Goal: Information Seeking & Learning: Learn about a topic

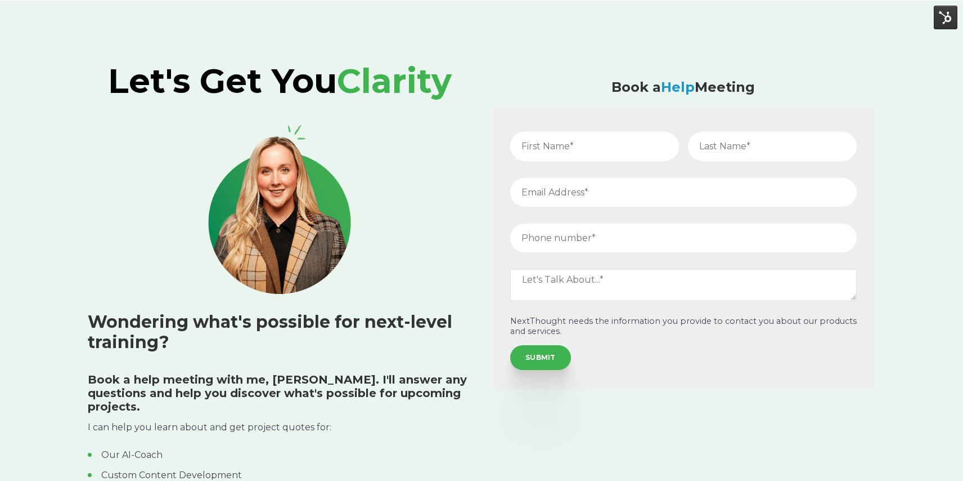
click at [164, 338] on h3 "Wondering what's possible for next-level training?" at bounding box center [280, 332] width 384 height 41
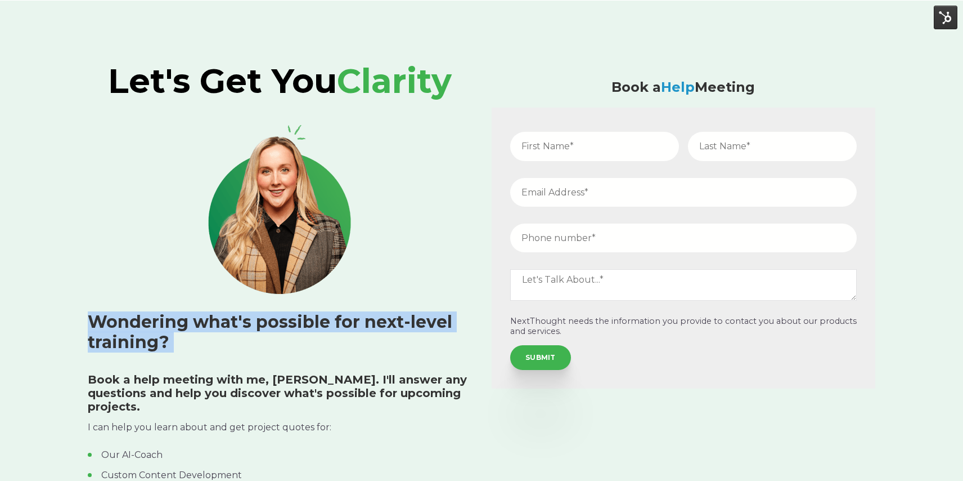
drag, startPoint x: 165, startPoint y: 343, endPoint x: 96, endPoint y: 320, distance: 73.7
click at [96, 320] on h3 "Wondering what's possible for next-level training?" at bounding box center [280, 332] width 384 height 41
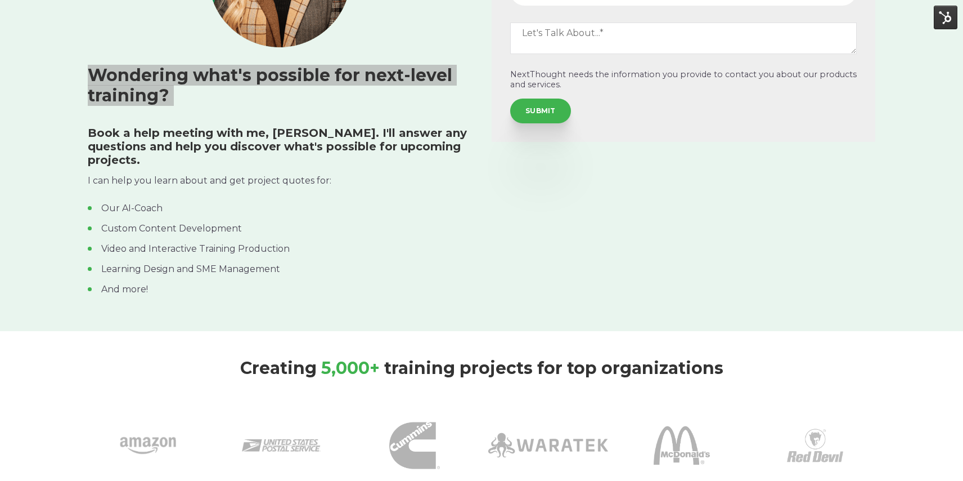
scroll to position [247, 0]
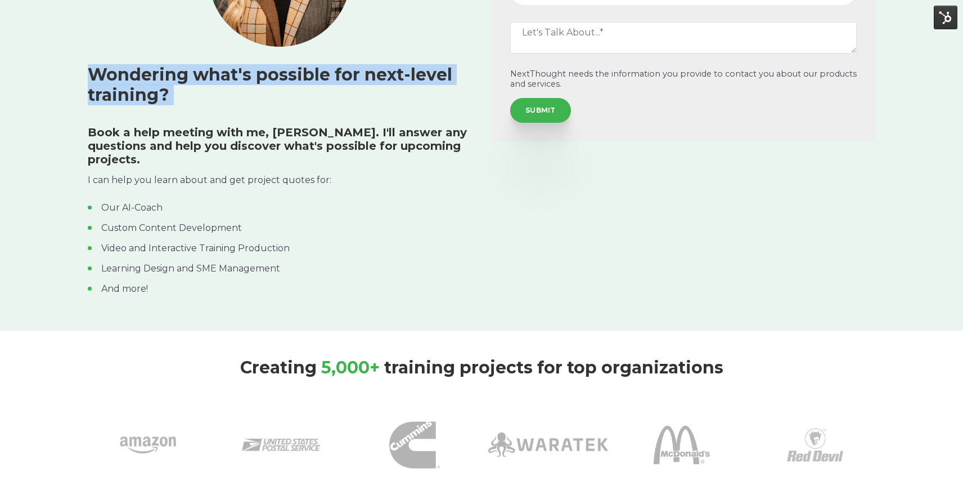
click at [127, 137] on h5 "Book a help meeting with me, [PERSON_NAME]. I'll answer any questions and help …" at bounding box center [280, 145] width 384 height 41
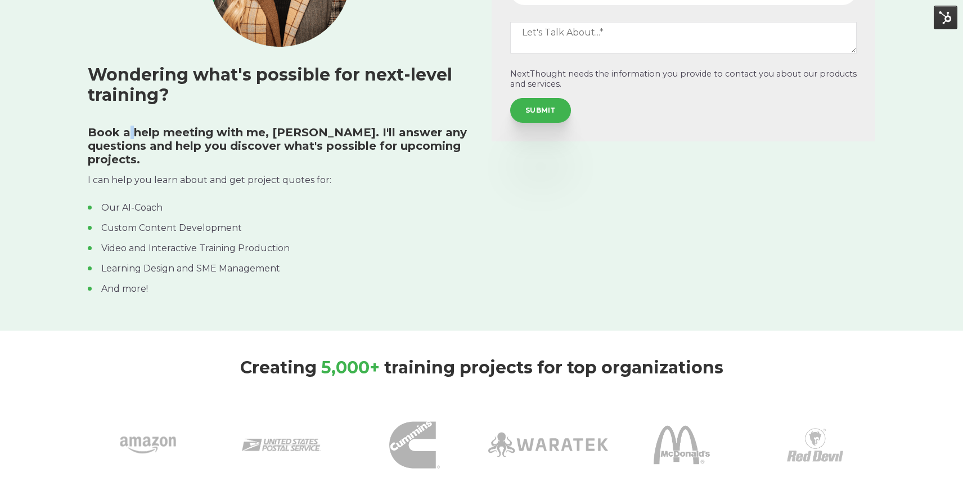
click at [127, 137] on h5 "Book a help meeting with me, [PERSON_NAME]. I'll answer any questions and help …" at bounding box center [280, 145] width 384 height 41
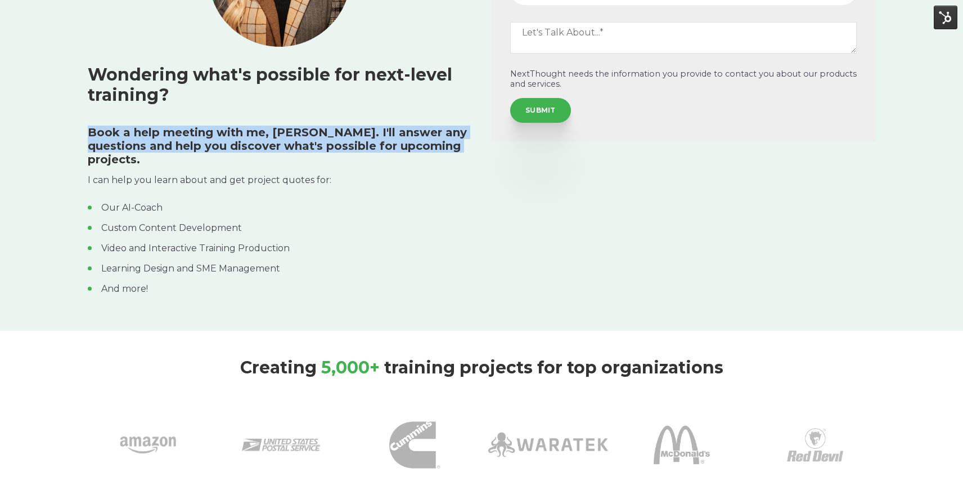
drag, startPoint x: 89, startPoint y: 129, endPoint x: 453, endPoint y: 147, distance: 364.5
click at [453, 147] on h5 "Book a help meeting with me, [PERSON_NAME]. I'll answer any questions and help …" at bounding box center [280, 145] width 384 height 41
copy h5 "Book a help meeting with me, [PERSON_NAME]. I'll answer any questions and help …"
click at [197, 173] on p "I can help you learn about and get project quotes for:" at bounding box center [280, 180] width 384 height 15
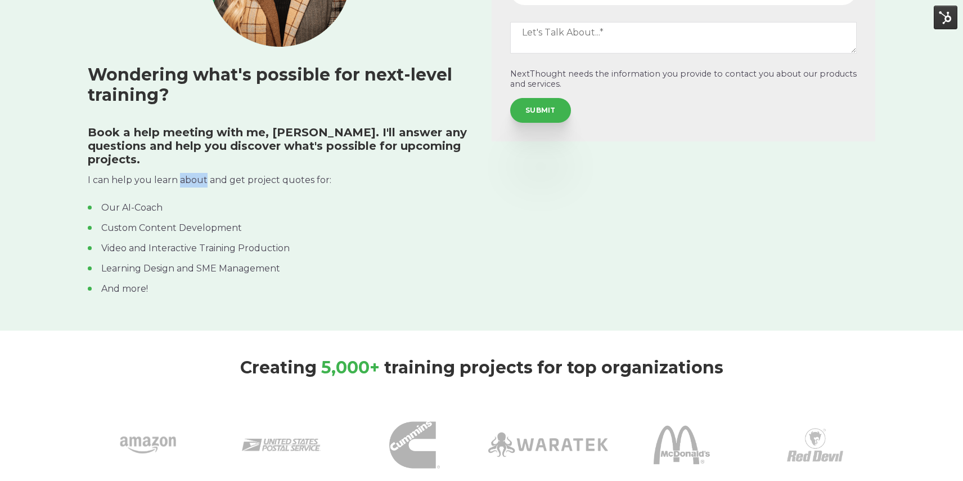
click at [197, 173] on p "I can help you learn about and get project quotes for:" at bounding box center [280, 180] width 384 height 15
click at [199, 173] on p "I can help you learn about and get project quotes for:" at bounding box center [280, 180] width 384 height 15
click at [149, 282] on li "And more!" at bounding box center [280, 289] width 384 height 14
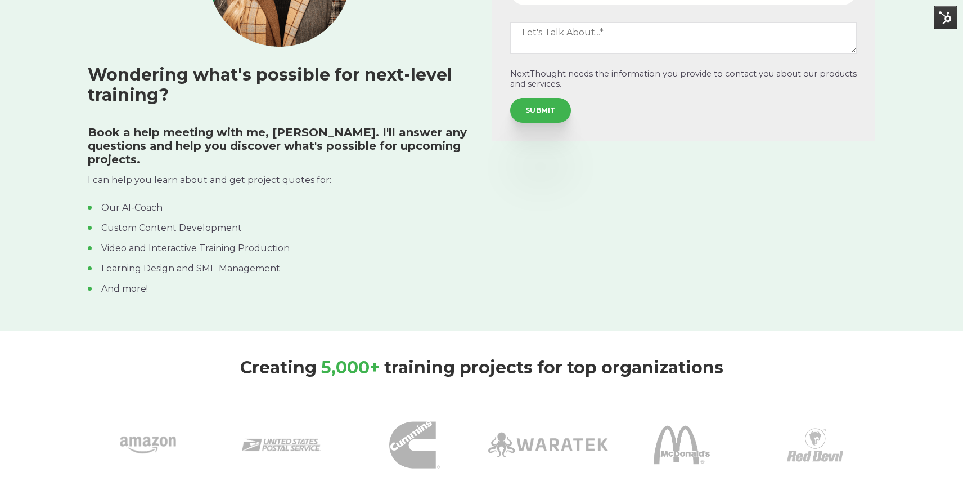
click at [149, 282] on li "And more!" at bounding box center [280, 289] width 384 height 14
click at [100, 201] on li "Our AI-Coach" at bounding box center [280, 208] width 384 height 14
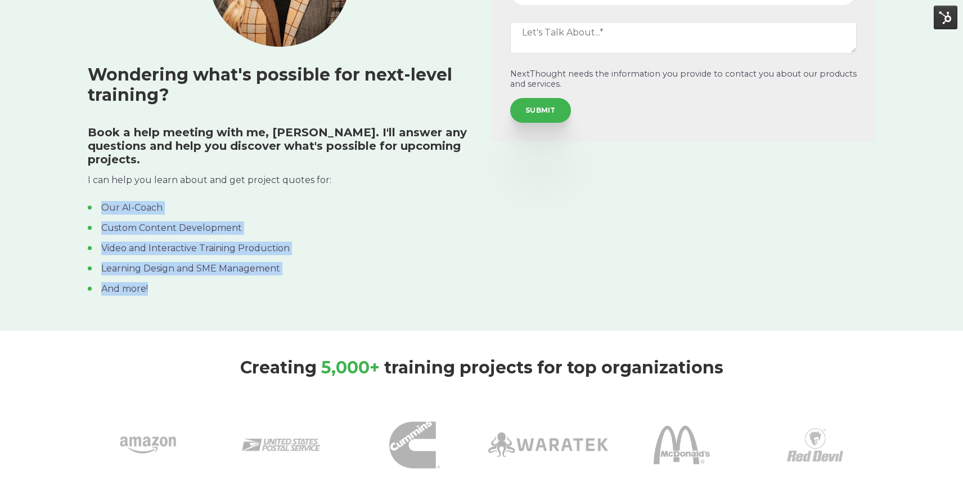
drag, startPoint x: 104, startPoint y: 193, endPoint x: 149, endPoint y: 272, distance: 90.9
click at [149, 272] on ul "Our AI-Coach Custom Content Development Video and Interactive Training Producti…" at bounding box center [280, 248] width 384 height 95
copy ul "Our AI-Coach Custom Content Development Video and Interactive Training Producti…"
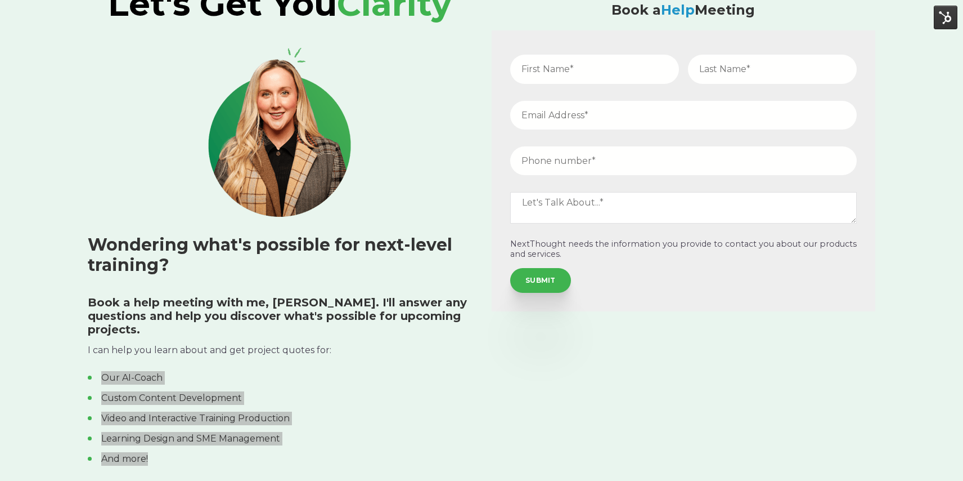
scroll to position [0, 0]
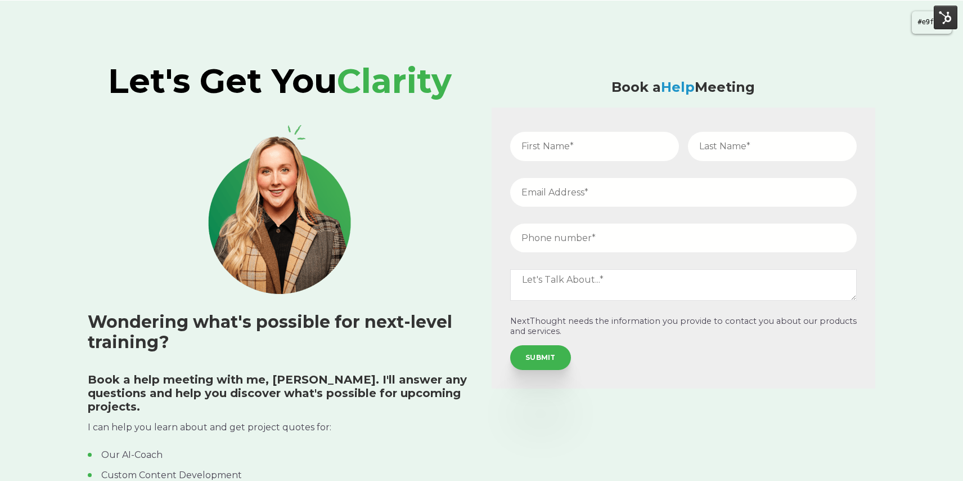
click at [681, 44] on div at bounding box center [481, 240] width 963 height 481
click at [526, 345] on div at bounding box center [481, 240] width 963 height 481
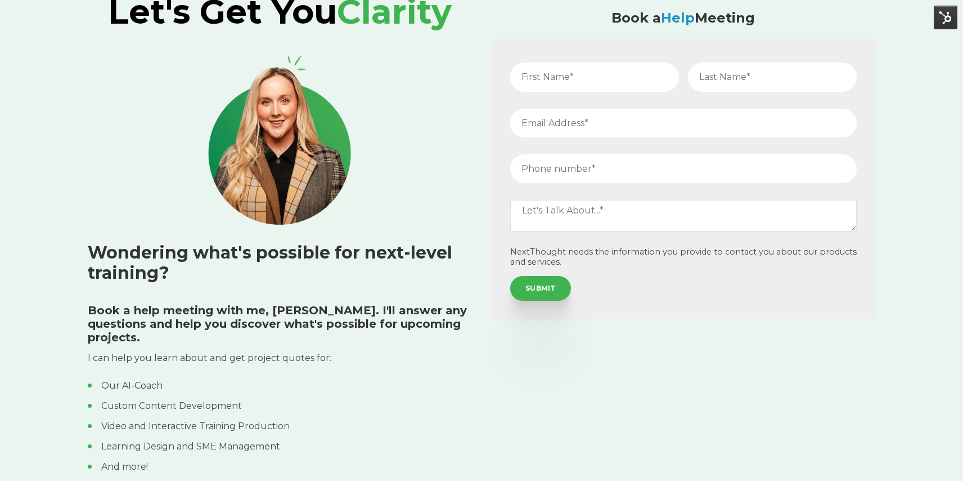
scroll to position [84, 0]
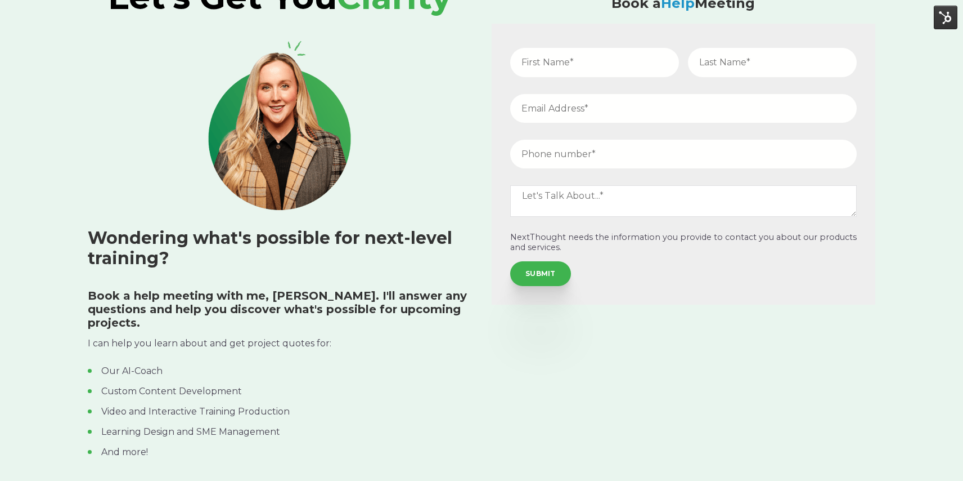
click at [100, 299] on h5 "Book a help meeting with me, [PERSON_NAME]. I'll answer any questions and help …" at bounding box center [280, 309] width 384 height 41
drag, startPoint x: 88, startPoint y: 294, endPoint x: 245, endPoint y: 296, distance: 157.0
click at [245, 296] on h5 "Book a help meeting with me, [PERSON_NAME]. I'll answer any questions and help …" at bounding box center [280, 309] width 384 height 41
drag, startPoint x: 87, startPoint y: 329, endPoint x: 232, endPoint y: 327, distance: 145.2
click at [232, 336] on p "I can help you learn about and get project quotes for:" at bounding box center [280, 343] width 384 height 15
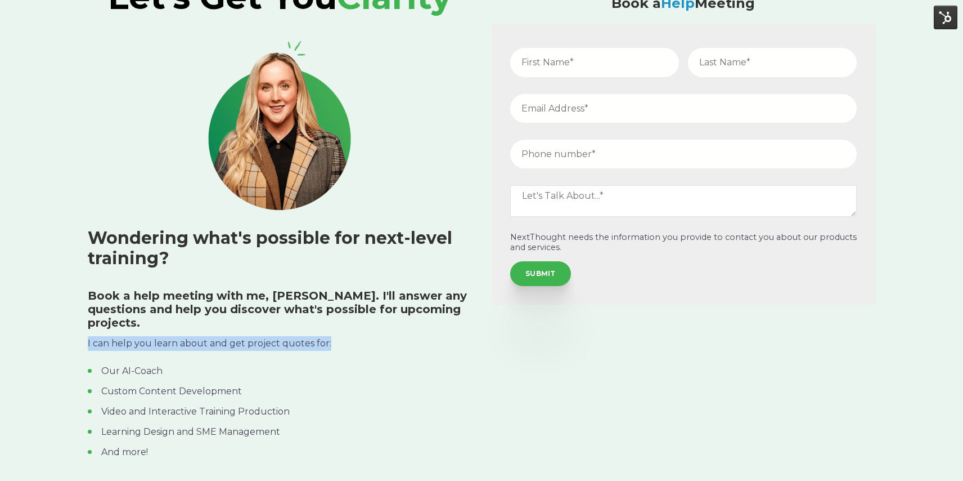
drag, startPoint x: 88, startPoint y: 329, endPoint x: 326, endPoint y: 330, distance: 238.0
click at [326, 336] on p "I can help you learn about and get project quotes for:" at bounding box center [280, 343] width 384 height 15
copy p "I can help you learn about and get project quotes for:"
click at [135, 445] on li "And more!" at bounding box center [280, 452] width 384 height 14
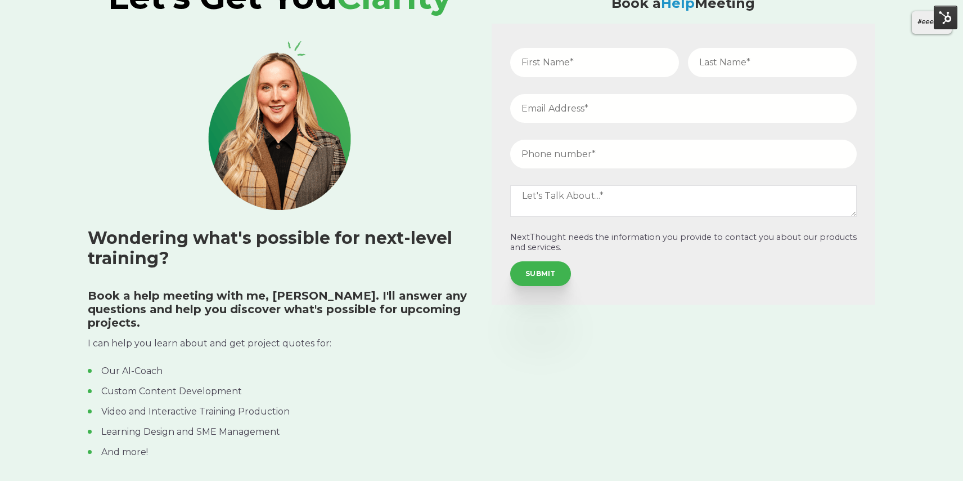
click at [730, 24] on div at bounding box center [481, 240] width 963 height 481
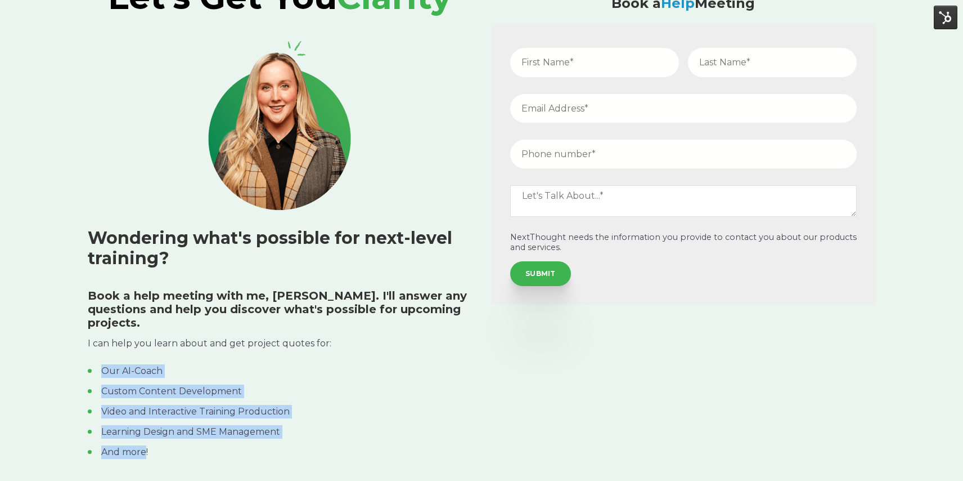
drag, startPoint x: 147, startPoint y: 439, endPoint x: 101, endPoint y: 354, distance: 96.2
click at [101, 364] on ul "Our AI-Coach Custom Content Development Video and Interactive Training Producti…" at bounding box center [280, 411] width 384 height 95
copy ul "Our AI-Coach Custom Content Development Video and Interactive Training Producti…"
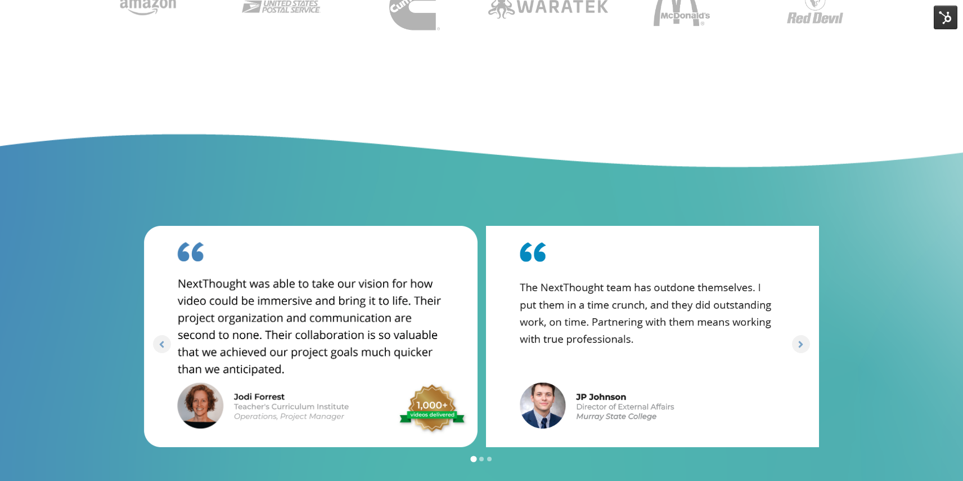
scroll to position [730, 0]
